Goal: Information Seeking & Learning: Compare options

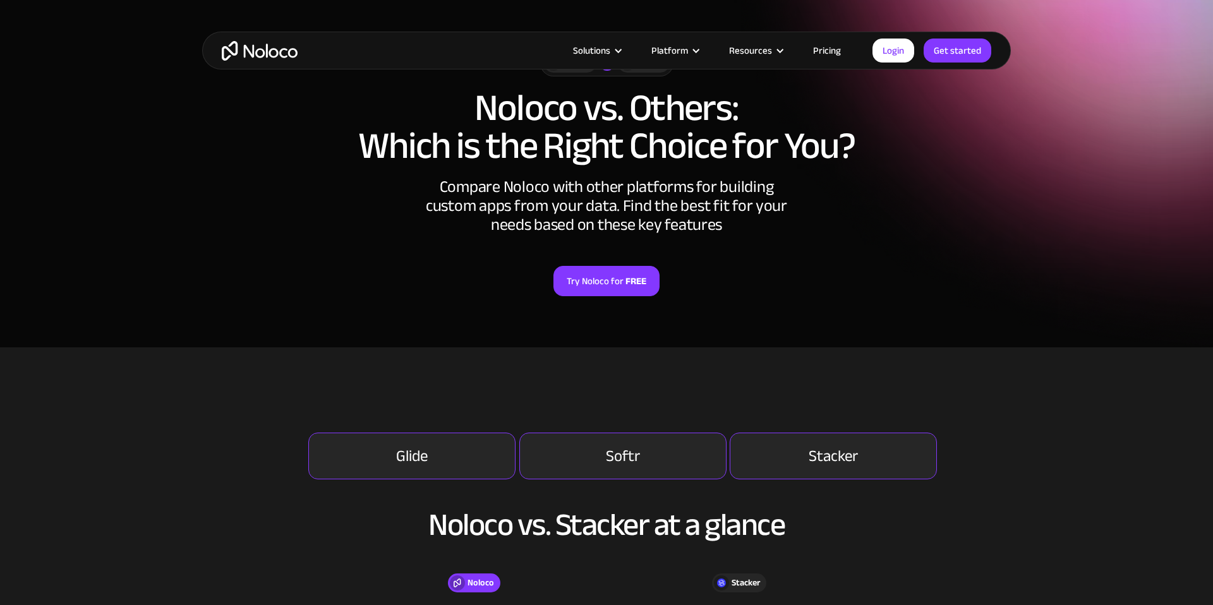
scroll to position [109, 0]
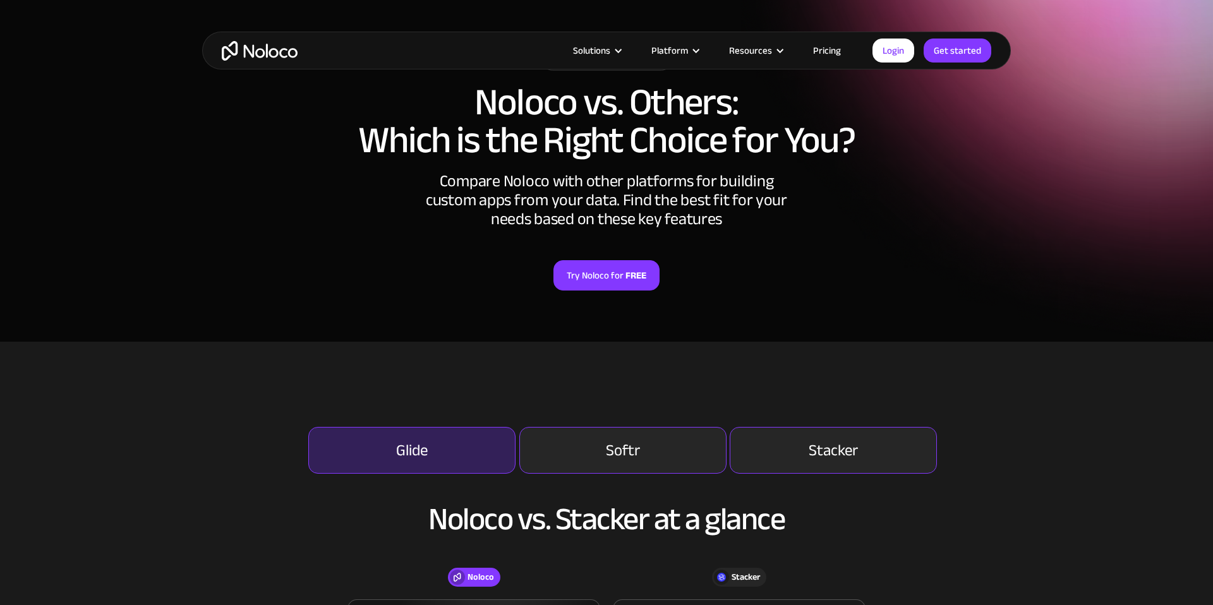
click at [465, 448] on link "Glide" at bounding box center [411, 450] width 207 height 47
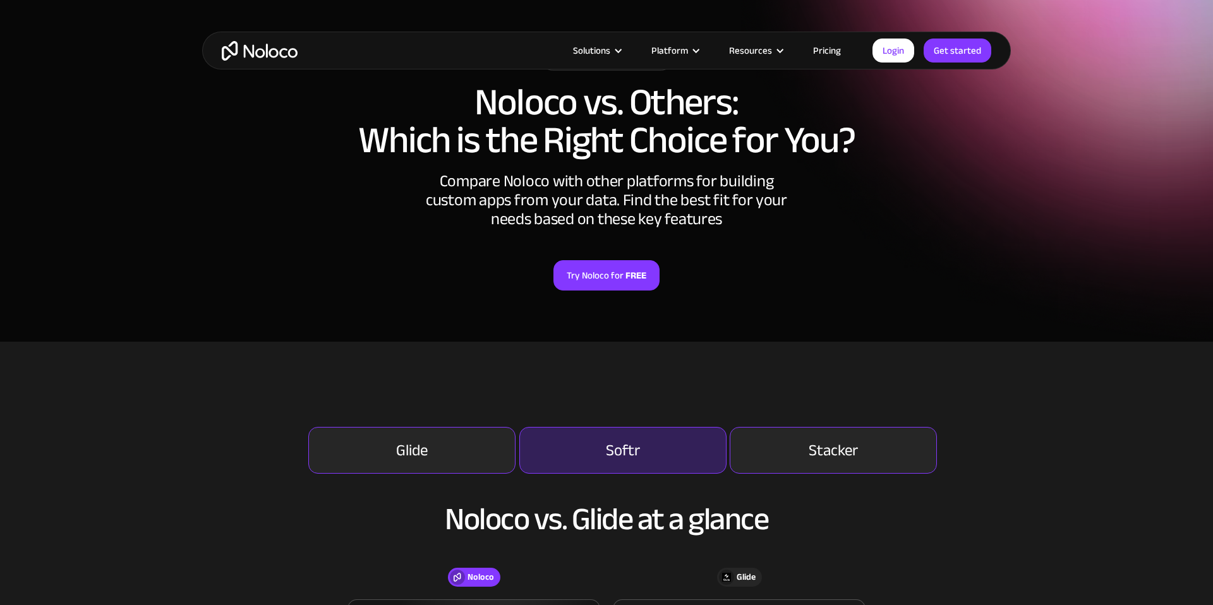
click at [608, 458] on div "Softr" at bounding box center [623, 450] width 34 height 15
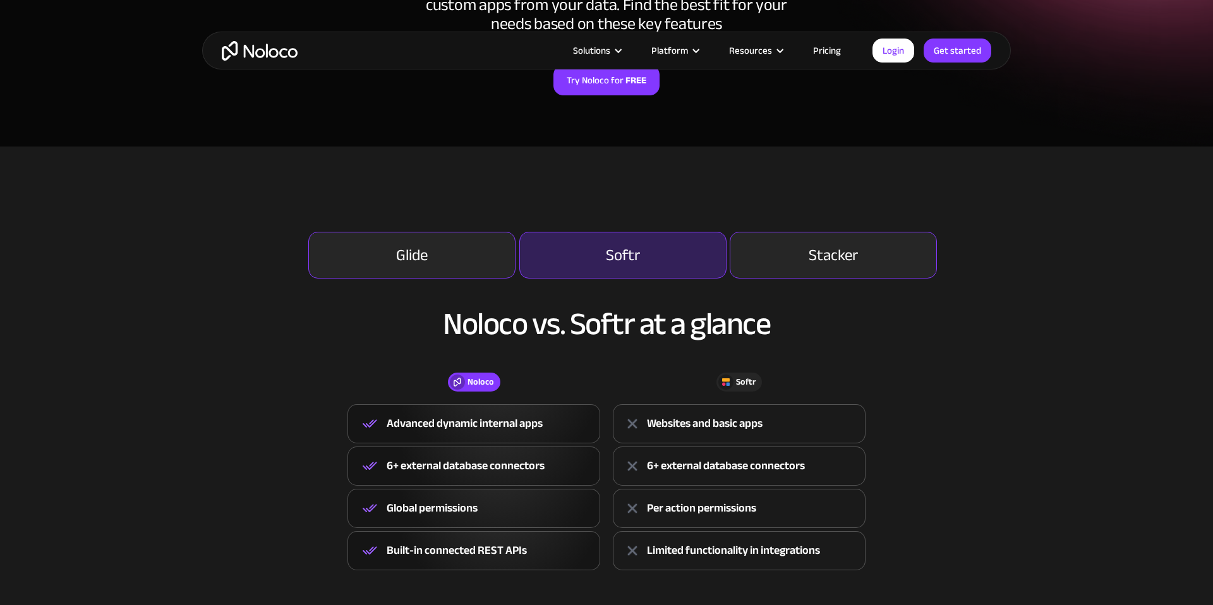
scroll to position [306, 0]
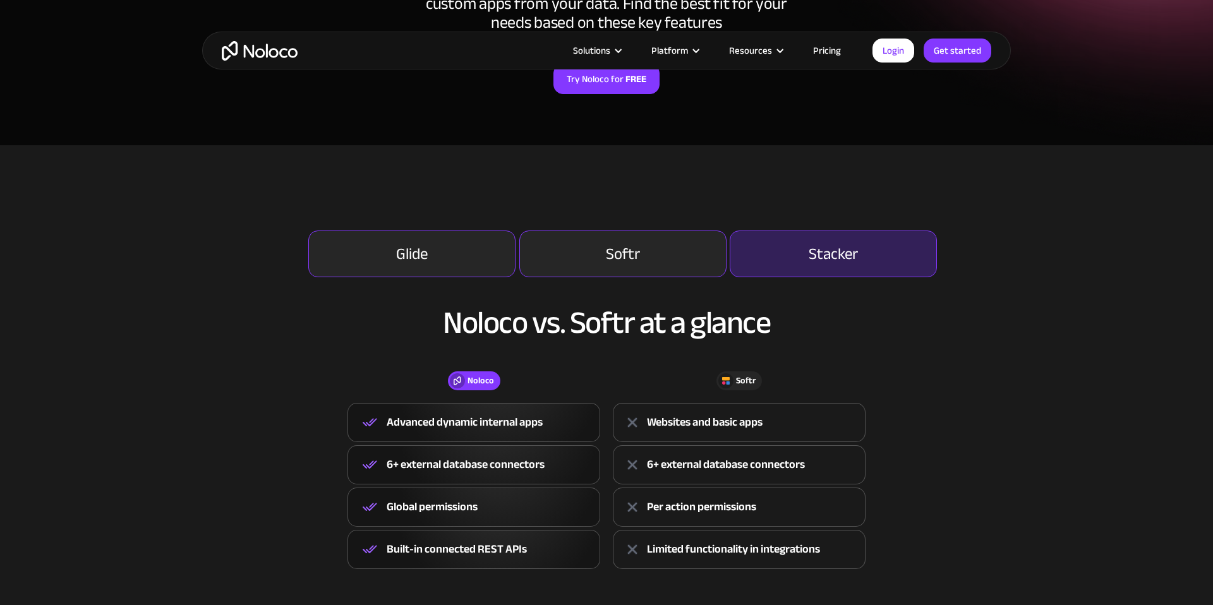
click at [815, 261] on div "Stacker" at bounding box center [832, 253] width 49 height 15
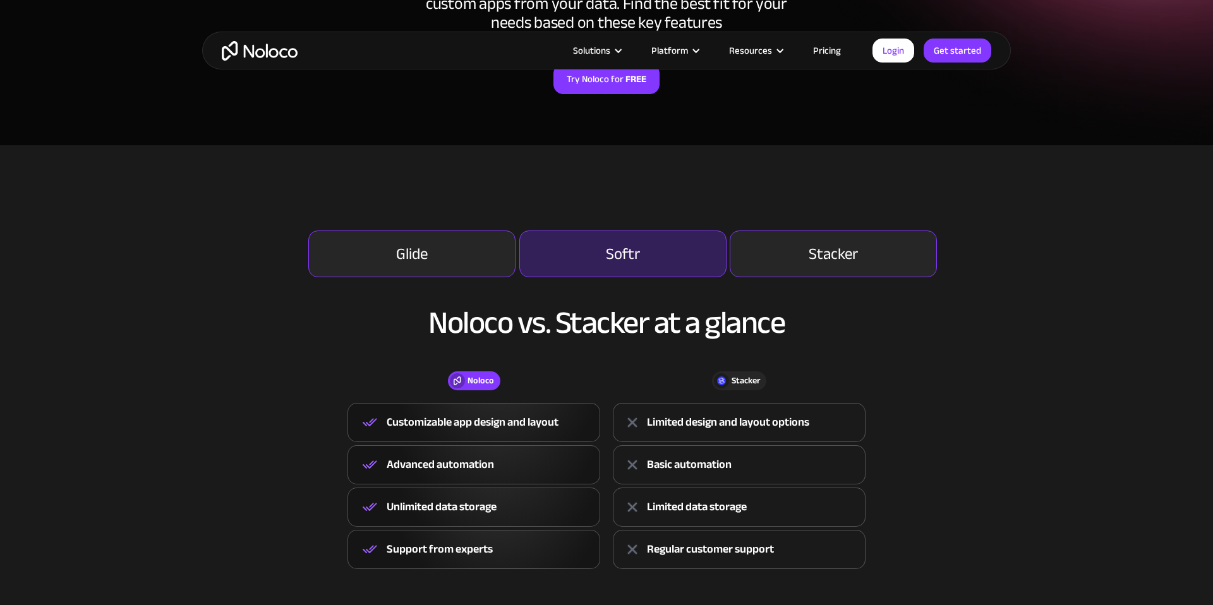
click at [626, 249] on div "Softr" at bounding box center [623, 253] width 34 height 15
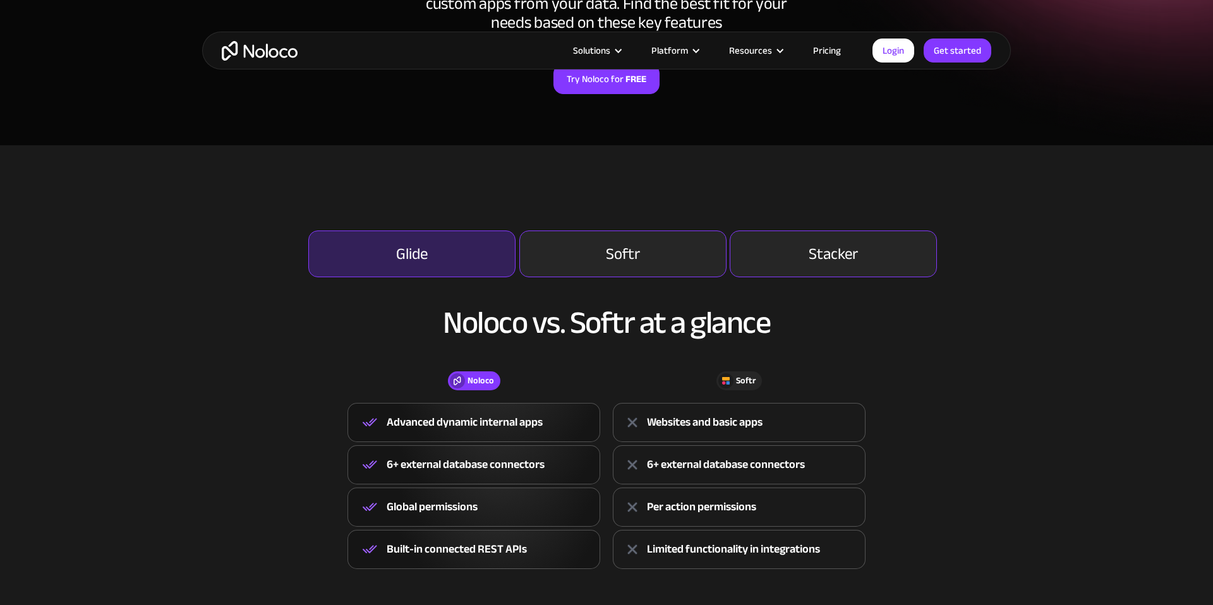
click at [438, 245] on link "Glide" at bounding box center [411, 254] width 207 height 47
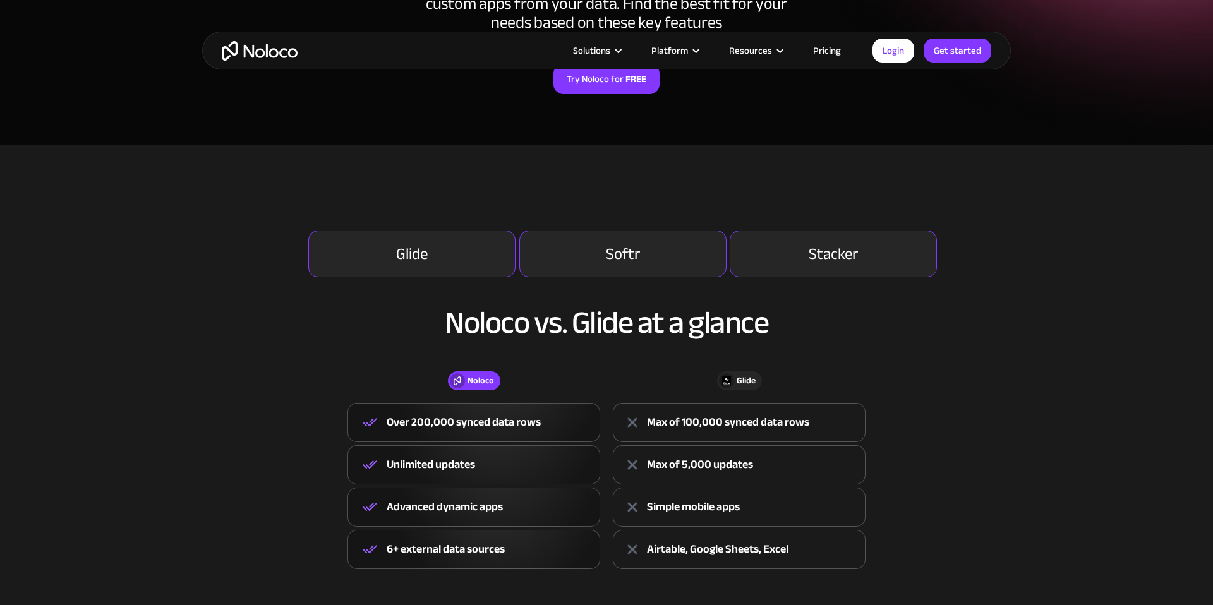
click at [335, 341] on div "Noloco vs. Glide at a glance Noloco Glide Noloco Over 200,000 synced data rows …" at bounding box center [606, 423] width 783 height 292
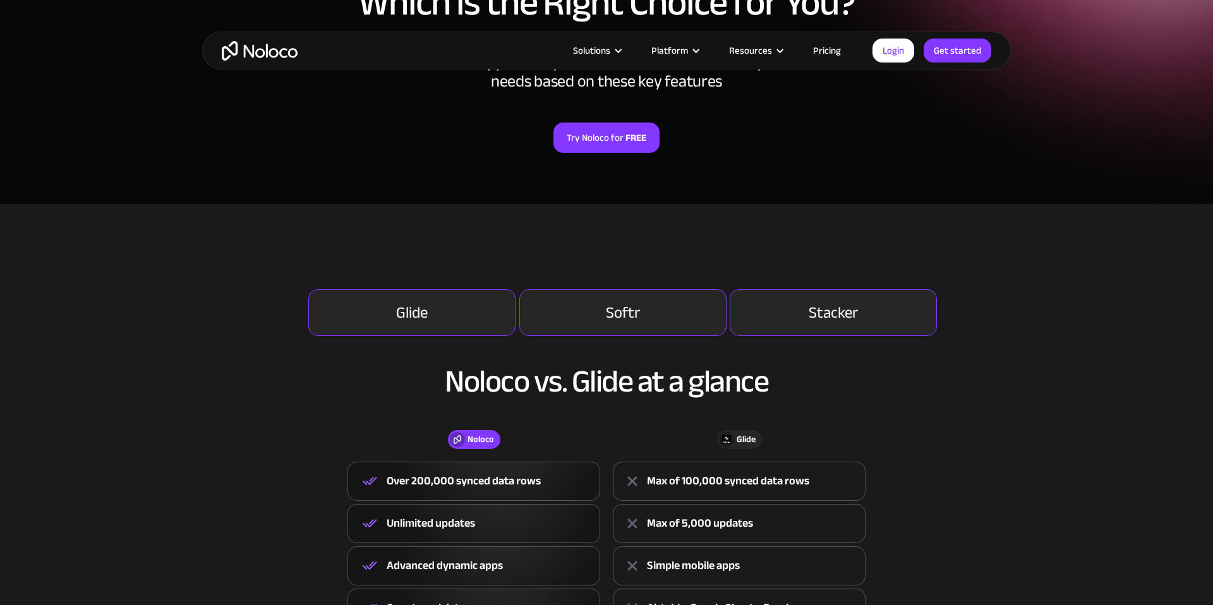
scroll to position [253, 0]
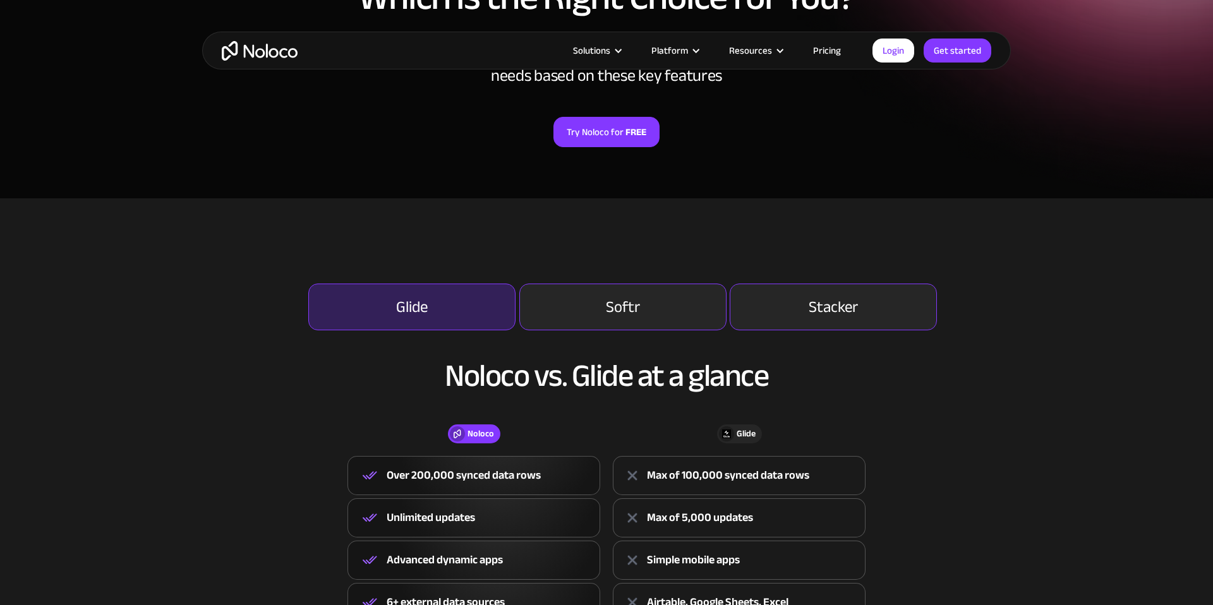
click at [384, 299] on link "Glide" at bounding box center [411, 307] width 207 height 47
click at [433, 308] on link "Glide" at bounding box center [411, 307] width 207 height 47
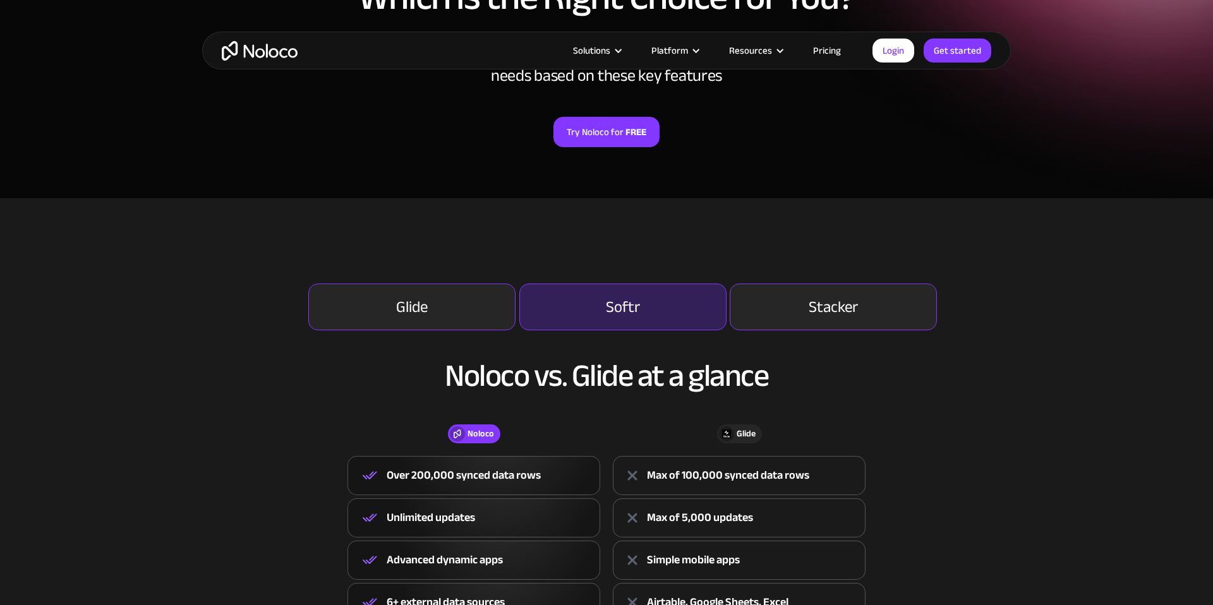
click at [610, 309] on div "Softr" at bounding box center [623, 306] width 34 height 15
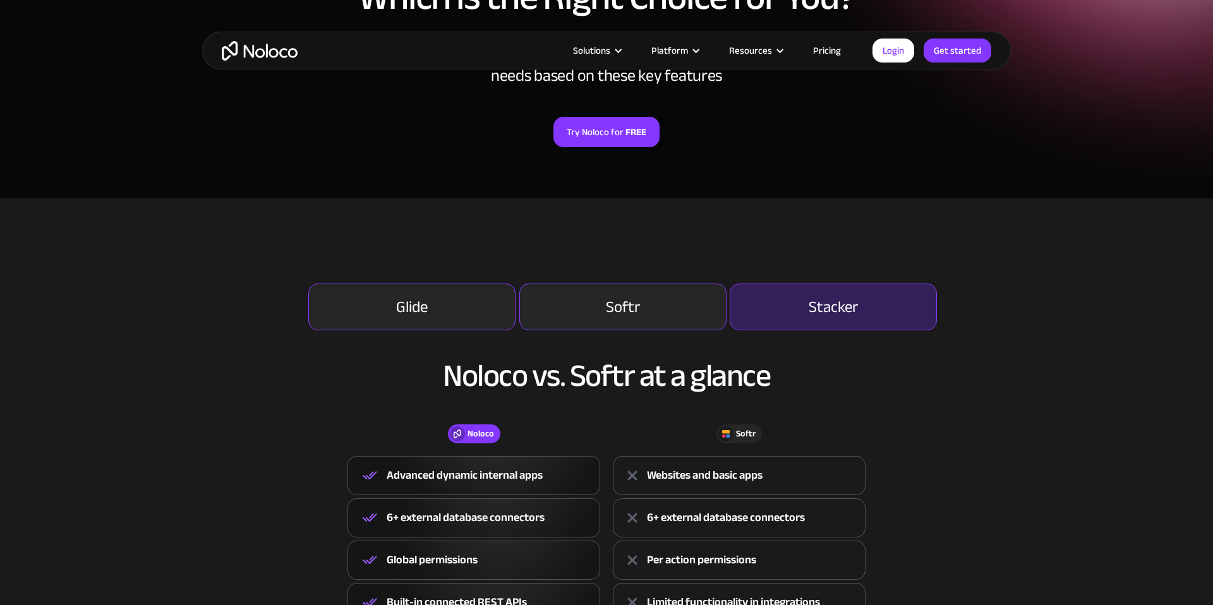
click at [837, 306] on div "Stacker" at bounding box center [832, 306] width 49 height 15
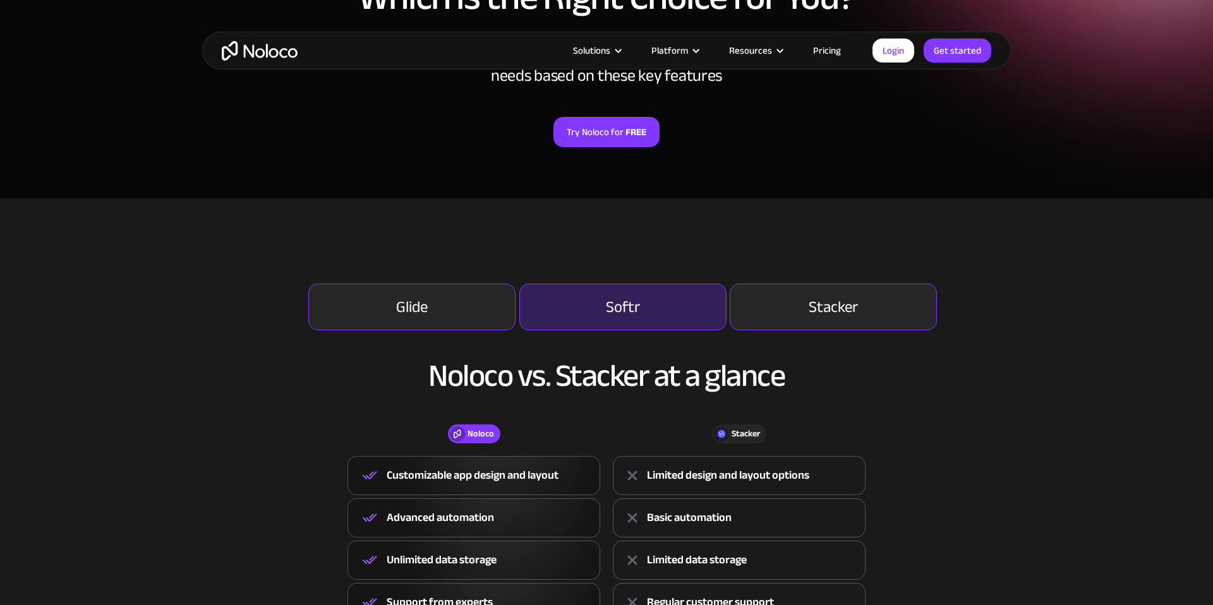
click at [625, 301] on div "Softr" at bounding box center [623, 306] width 34 height 15
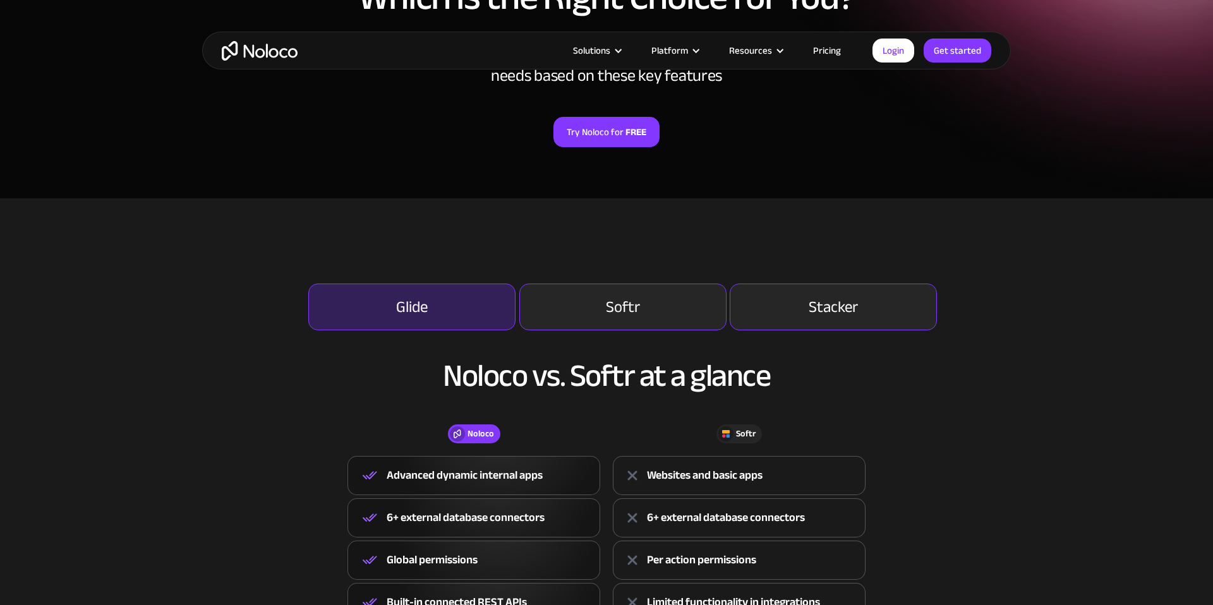
click at [449, 305] on link "Glide" at bounding box center [411, 307] width 207 height 47
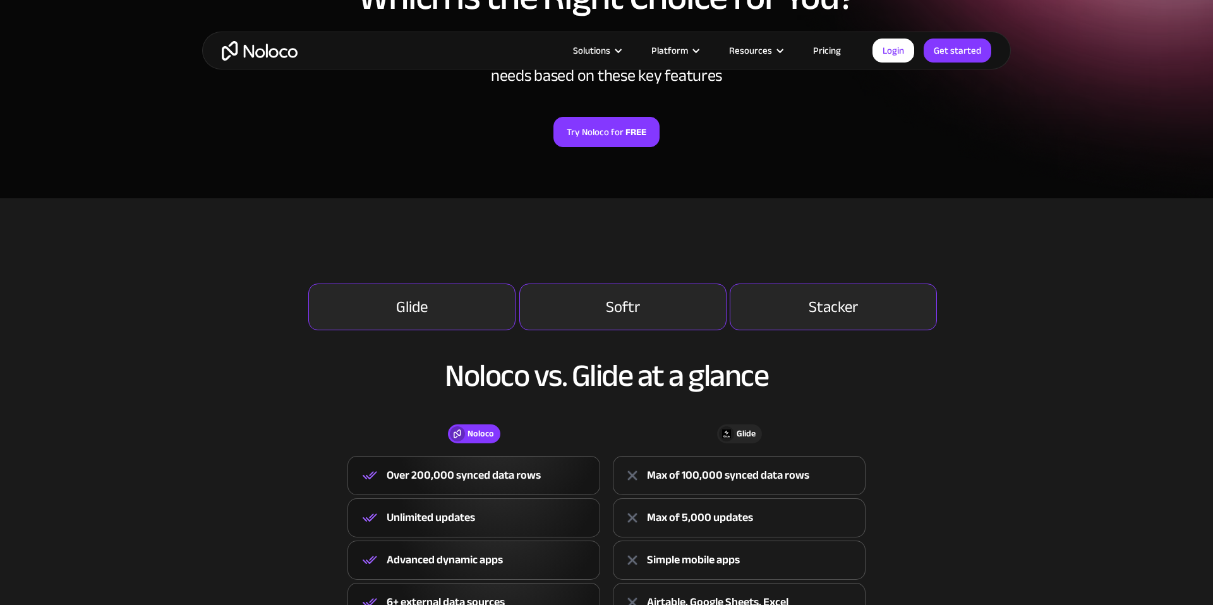
click at [375, 390] on h2 "Noloco vs. Glide at a glance" at bounding box center [606, 376] width 783 height 34
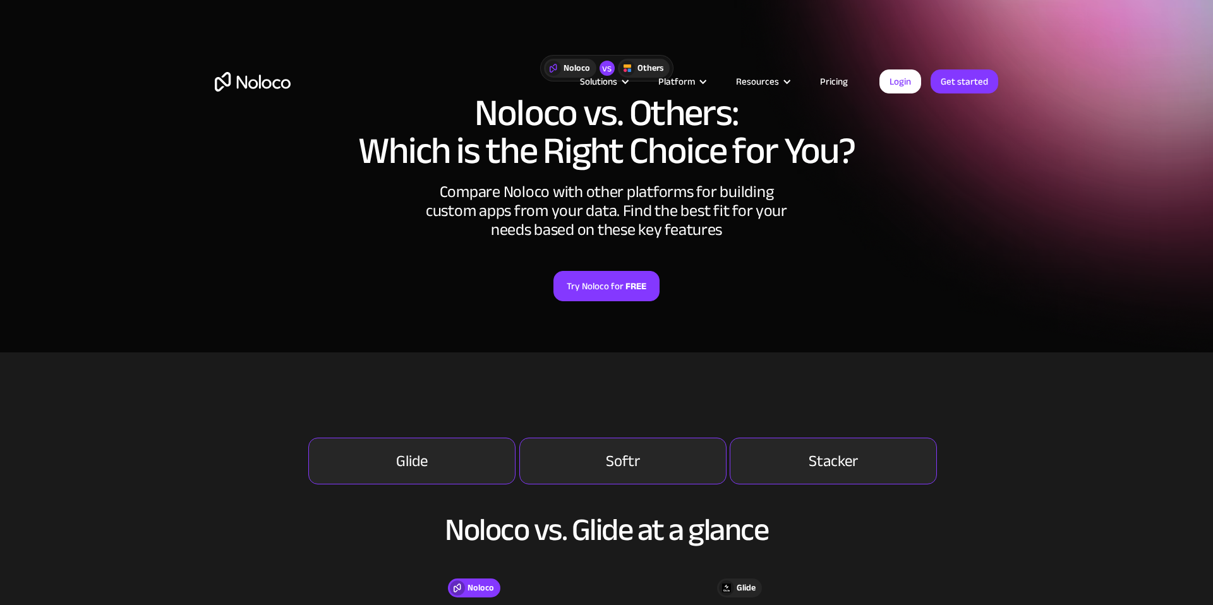
scroll to position [0, 0]
